Goal: Task Accomplishment & Management: Use online tool/utility

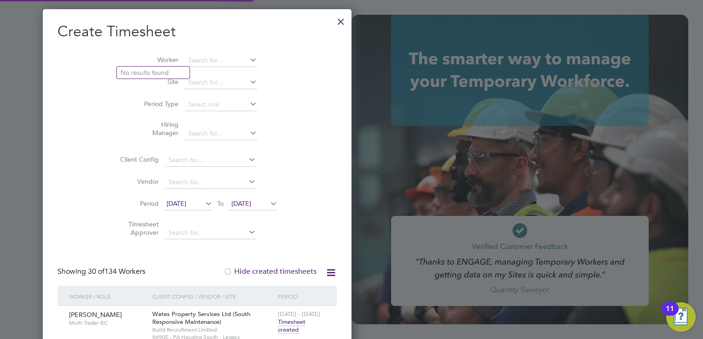
scroll to position [13089, 143]
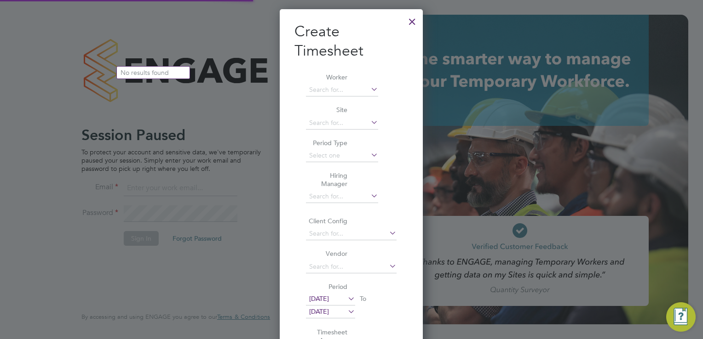
type input "aaron.dawson@buildrec.com"
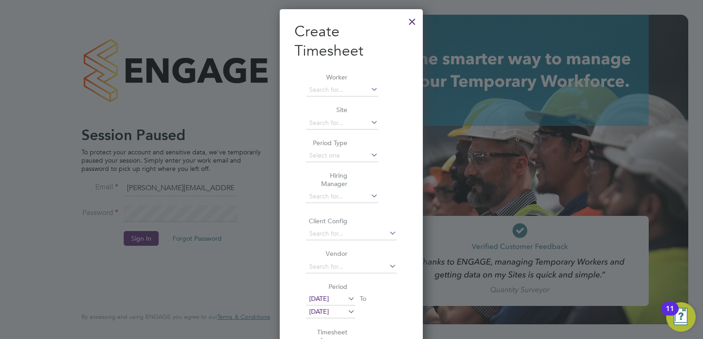
scroll to position [487, 143]
click at [416, 26] on div at bounding box center [412, 19] width 17 height 17
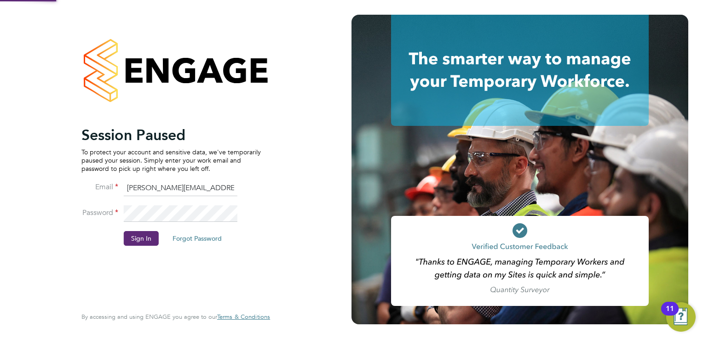
scroll to position [0, 0]
click at [143, 238] on button "Sign In" at bounding box center [141, 238] width 35 height 15
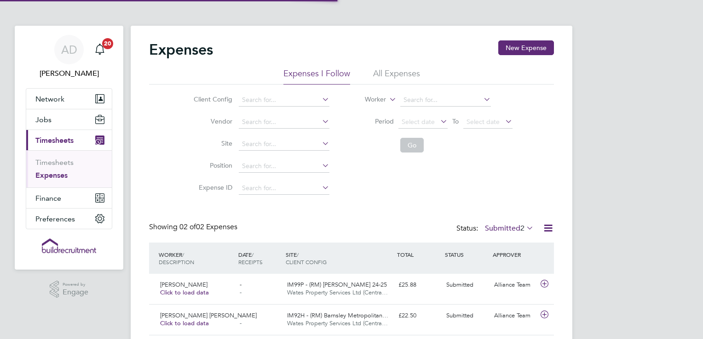
scroll to position [23, 111]
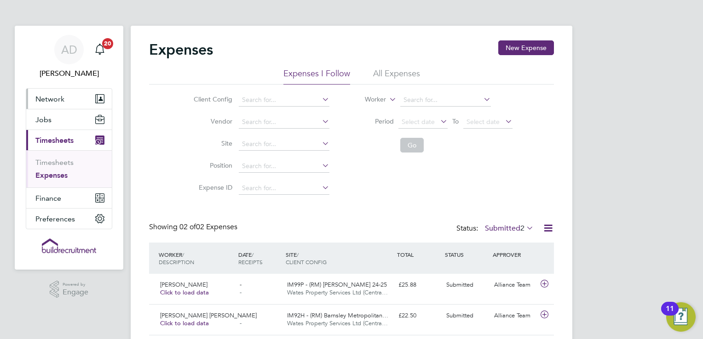
click at [51, 104] on button "Network" at bounding box center [69, 99] width 86 height 20
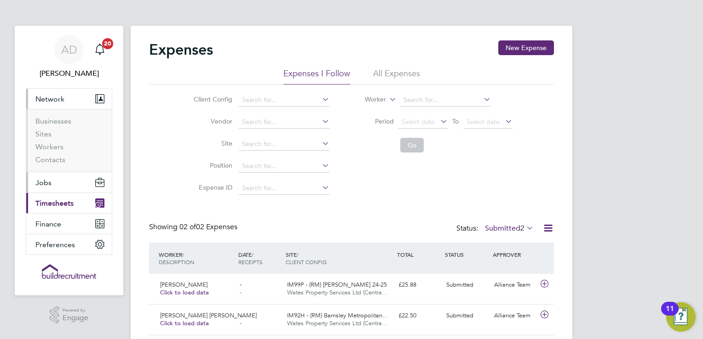
click at [49, 179] on span "Jobs" at bounding box center [43, 182] width 16 height 9
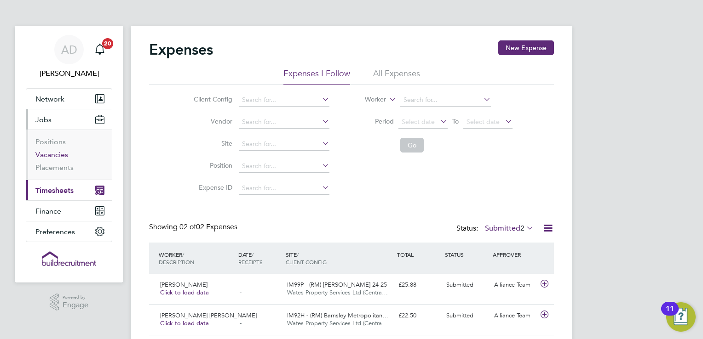
click at [56, 153] on link "Vacancies" at bounding box center [51, 154] width 33 height 9
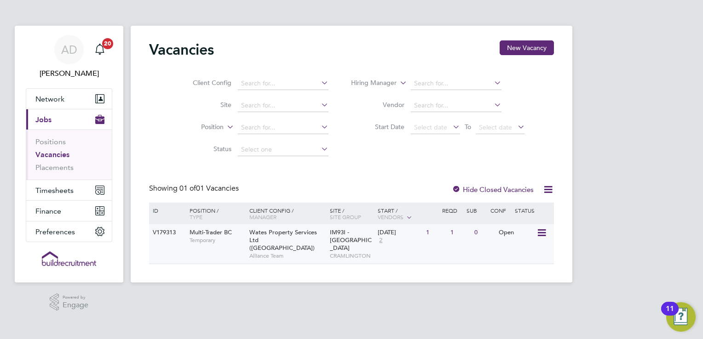
click at [434, 240] on div "1" at bounding box center [435, 232] width 24 height 17
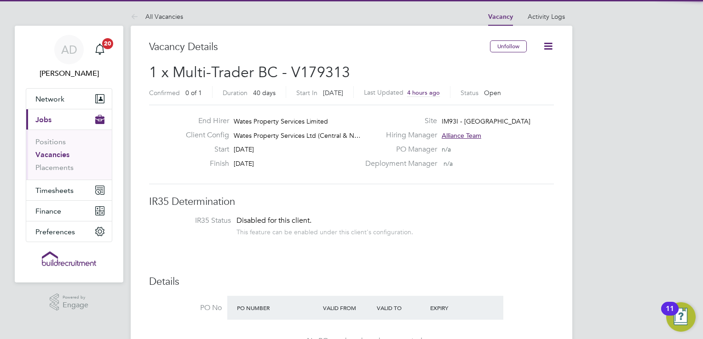
click at [547, 44] on icon at bounding box center [547, 45] width 11 height 11
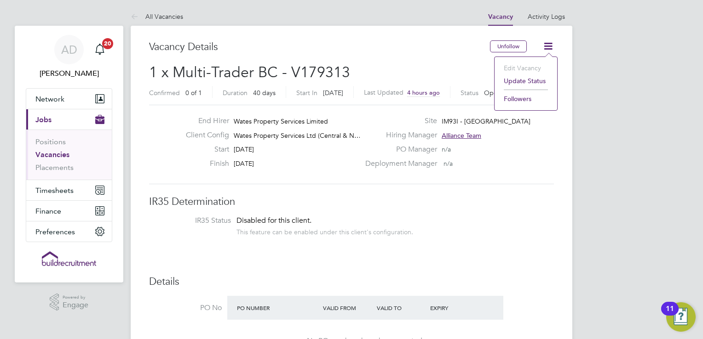
drag, startPoint x: 687, startPoint y: 130, endPoint x: 684, endPoint y: 165, distance: 35.1
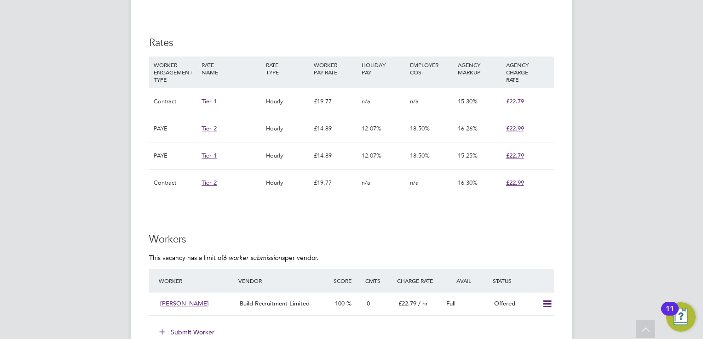
scroll to position [589, 0]
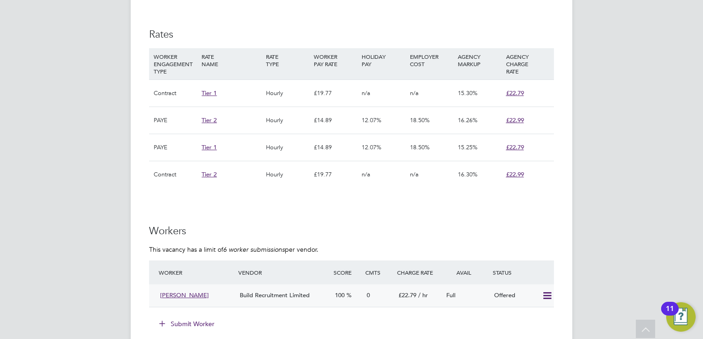
click at [548, 298] on icon at bounding box center [546, 295] width 11 height 7
click at [533, 312] on li "Confirm" at bounding box center [533, 315] width 35 height 13
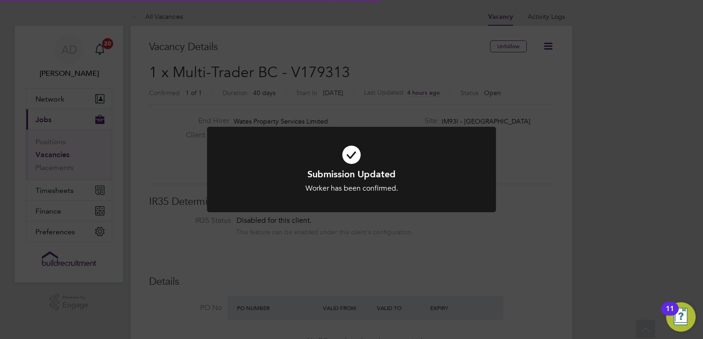
scroll to position [27, 64]
click at [571, 209] on div "Submission Updated Worker has been confirmed. Cancel Okay" at bounding box center [351, 169] width 703 height 339
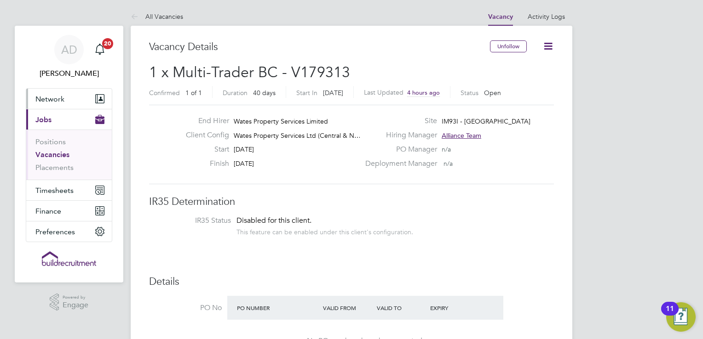
click at [58, 101] on span "Network" at bounding box center [49, 99] width 29 height 9
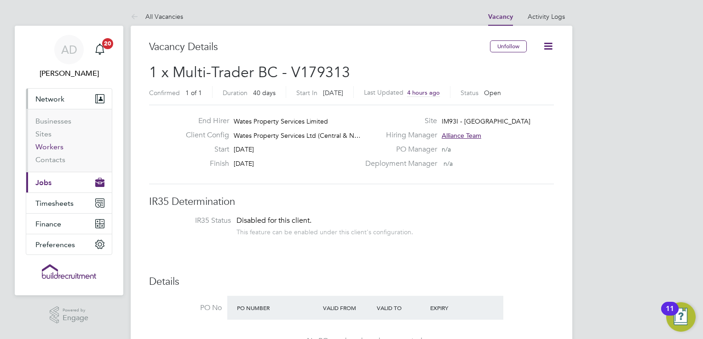
click at [51, 149] on link "Workers" at bounding box center [49, 147] width 28 height 9
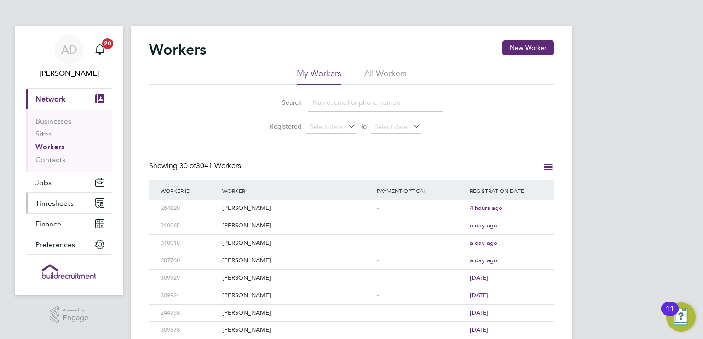
click at [63, 200] on span "Timesheets" at bounding box center [54, 203] width 38 height 9
click at [69, 207] on button "Timesheets" at bounding box center [69, 203] width 86 height 20
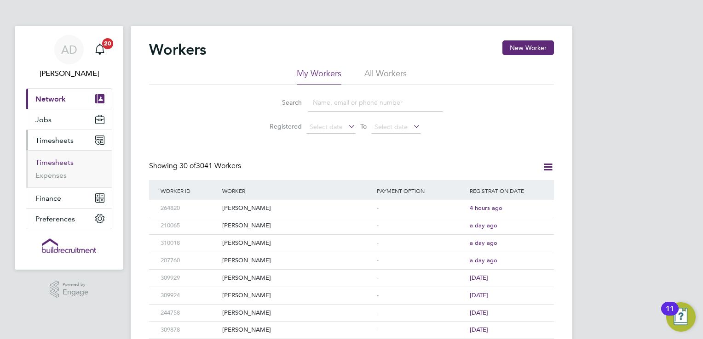
click at [58, 164] on link "Timesheets" at bounding box center [54, 162] width 38 height 9
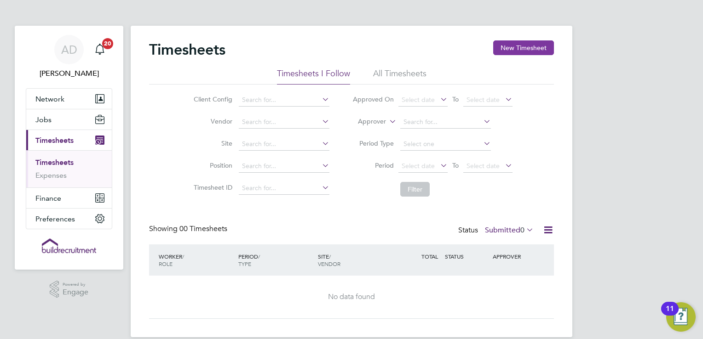
click at [539, 52] on button "New Timesheet" at bounding box center [523, 47] width 61 height 15
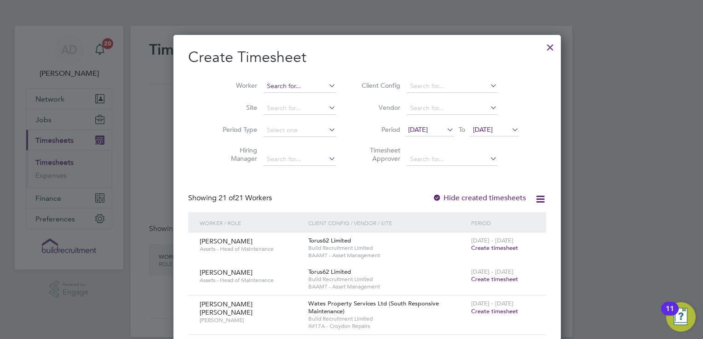
click at [280, 87] on input at bounding box center [299, 86] width 72 height 13
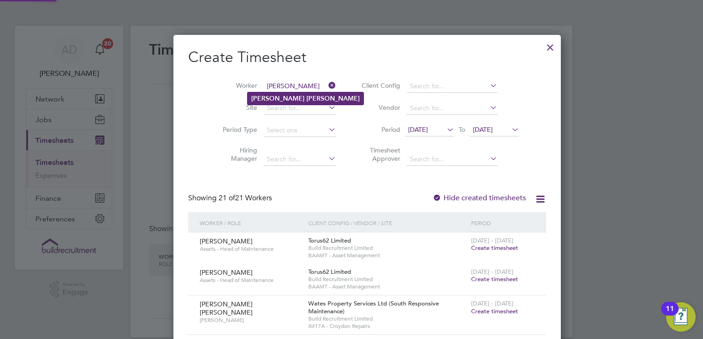
click at [281, 93] on li "[PERSON_NAME]" at bounding box center [305, 98] width 116 height 12
type input "[PERSON_NAME]"
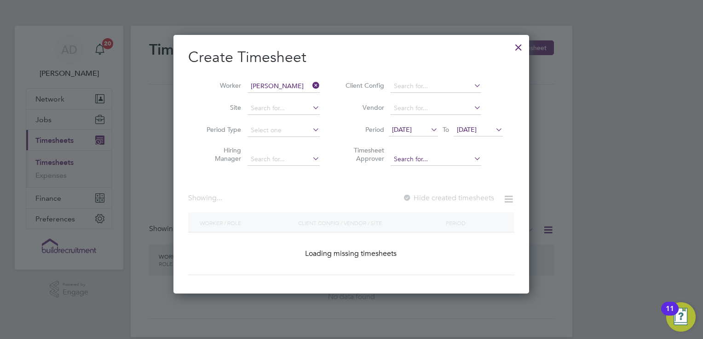
scroll to position [259, 356]
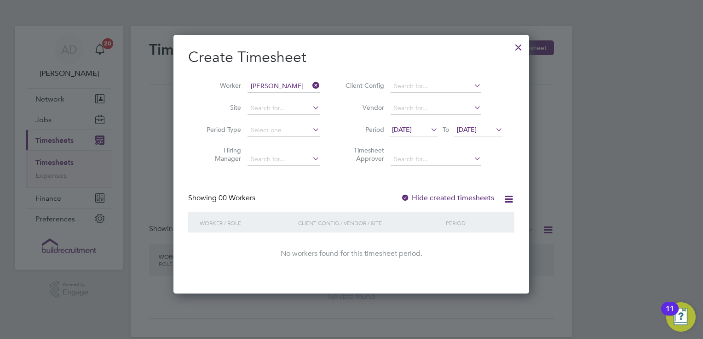
click at [429, 196] on label "Hide created timesheets" at bounding box center [447, 198] width 93 height 9
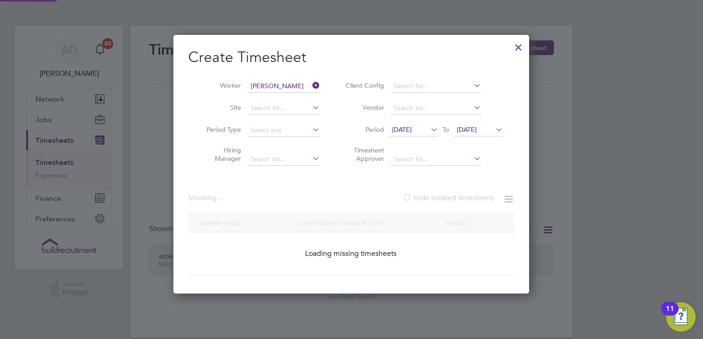
click at [429, 127] on icon at bounding box center [429, 129] width 0 height 13
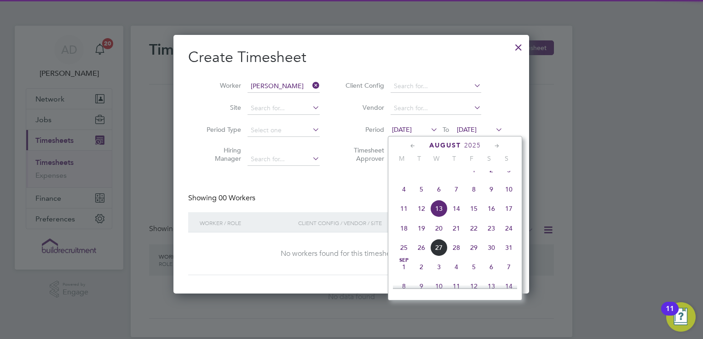
click at [486, 198] on span "9" at bounding box center [490, 189] width 17 height 17
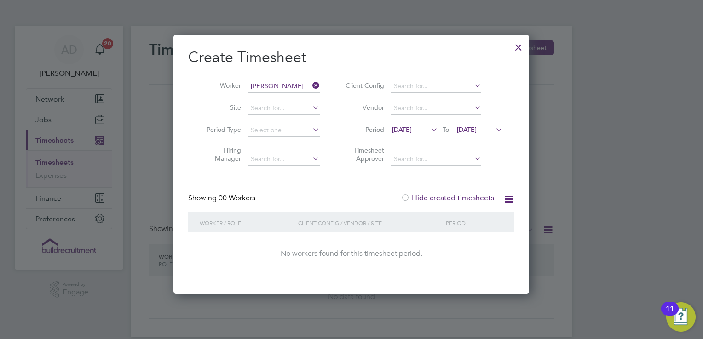
click at [473, 124] on span "[DATE]" at bounding box center [477, 130] width 49 height 12
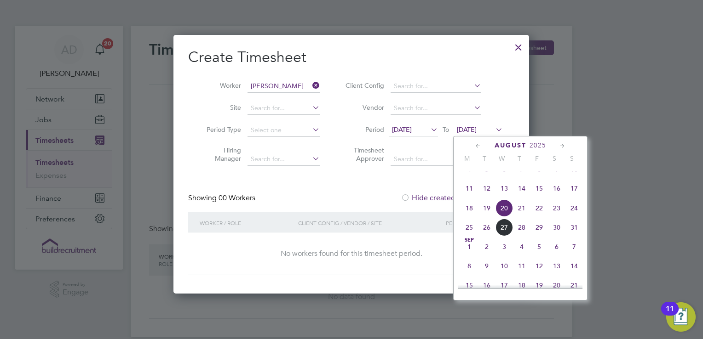
click at [575, 236] on span "31" at bounding box center [573, 227] width 17 height 17
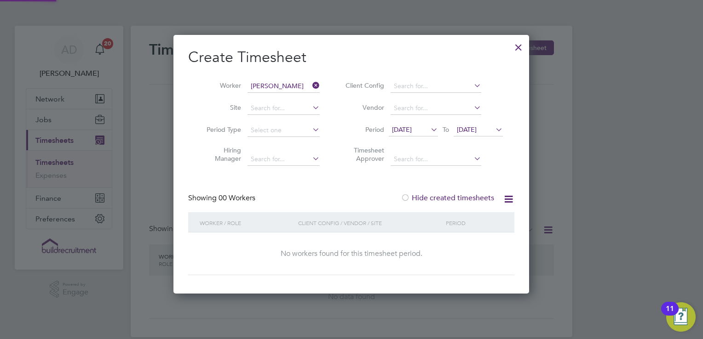
scroll to position [259, 356]
click at [428, 197] on label "Hide created timesheets" at bounding box center [447, 198] width 93 height 9
click at [412, 133] on span "[DATE]" at bounding box center [402, 130] width 20 height 8
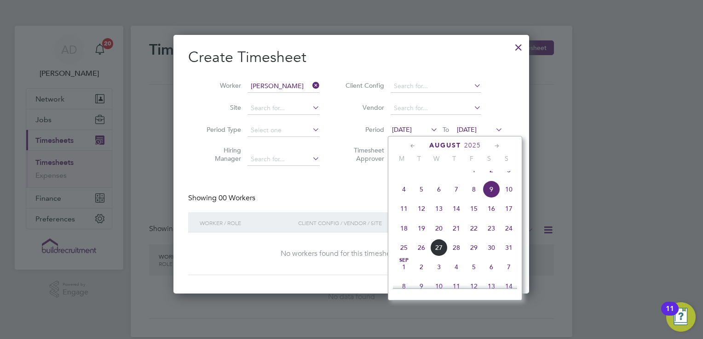
scroll to position [300, 0]
click at [476, 186] on span "Aug" at bounding box center [473, 184] width 17 height 5
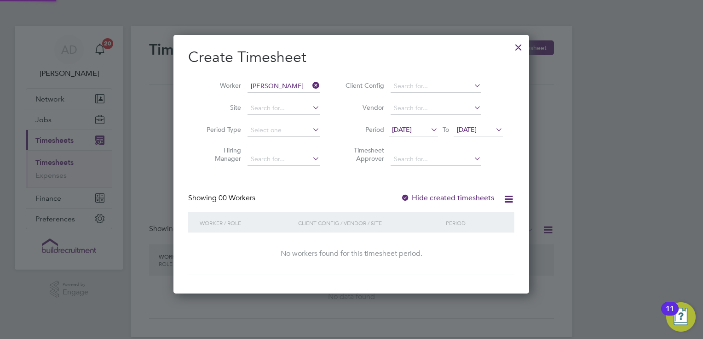
scroll to position [259, 356]
click at [477, 135] on span "[DATE]" at bounding box center [477, 130] width 49 height 12
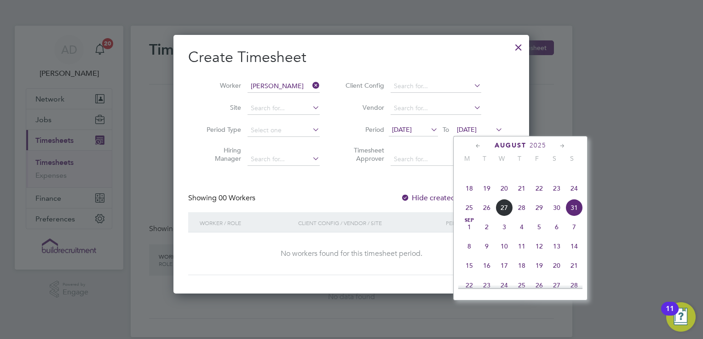
click at [572, 255] on span "14" at bounding box center [573, 246] width 17 height 17
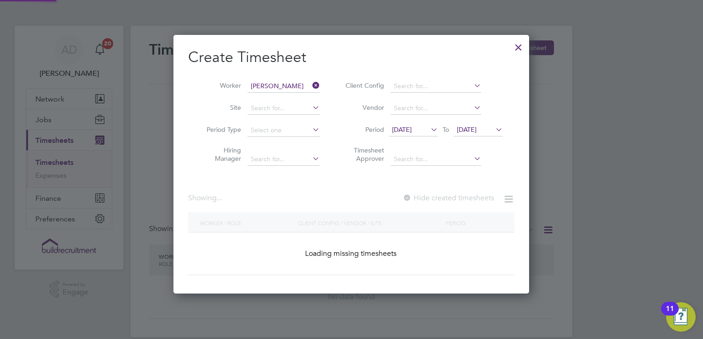
scroll to position [259, 356]
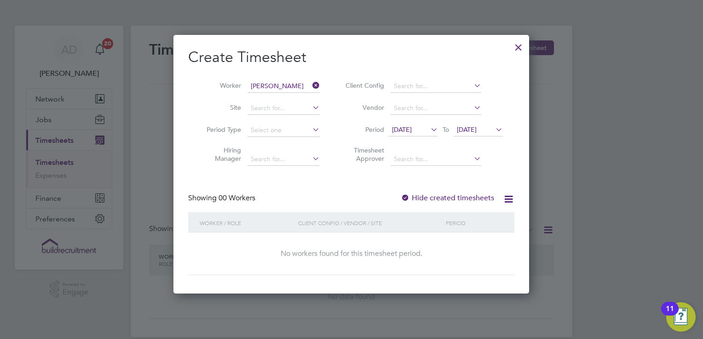
click at [410, 197] on div at bounding box center [405, 198] width 9 height 9
click at [519, 49] on div at bounding box center [518, 45] width 17 height 17
